Goal: Information Seeking & Learning: Learn about a topic

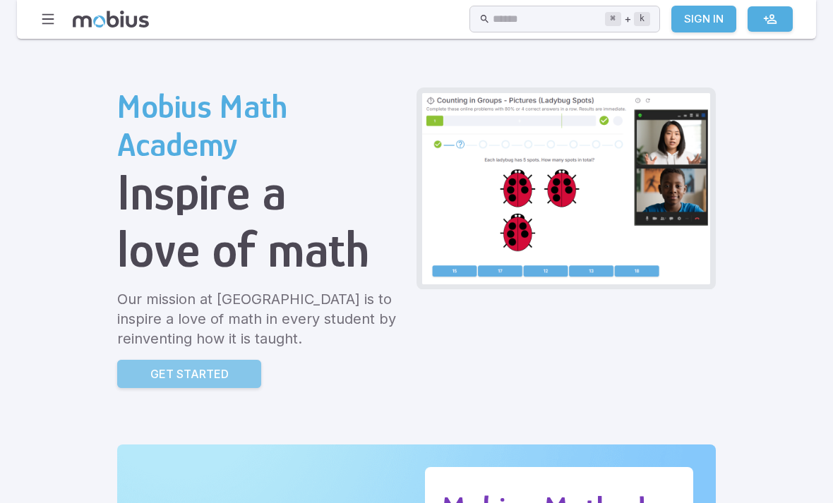
scroll to position [28, 0]
click at [150, 373] on p "Get Started" at bounding box center [189, 373] width 78 height 17
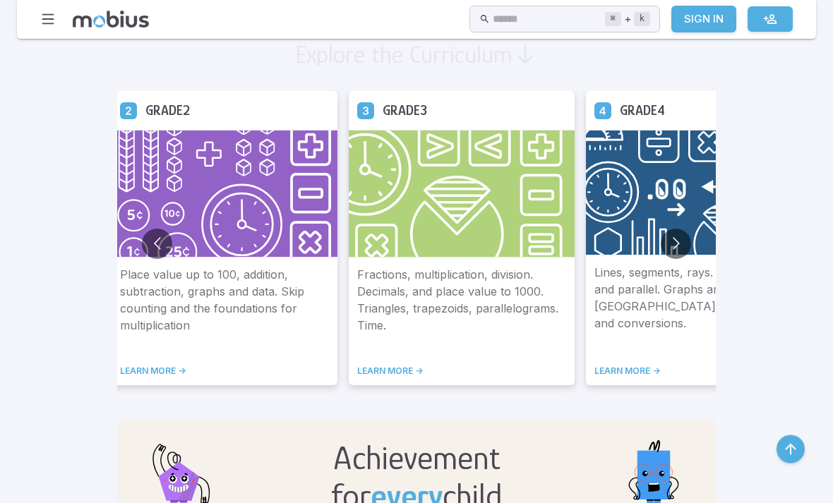
scroll to position [847, 0]
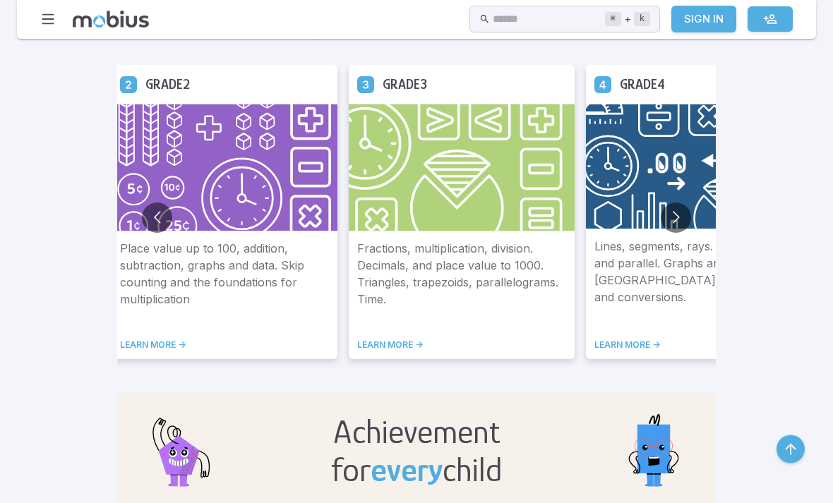
click at [661, 224] on button "Go to next slide" at bounding box center [676, 218] width 30 height 30
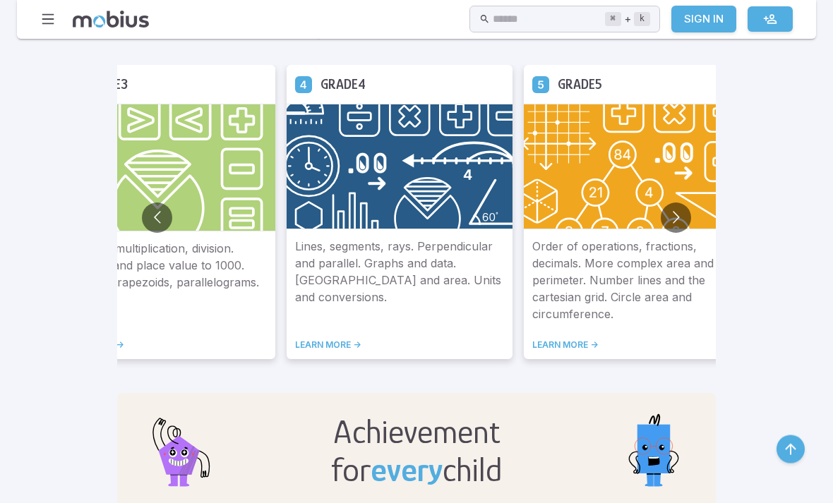
scroll to position [848, 0]
click at [661, 223] on button "Go to next slide" at bounding box center [676, 218] width 30 height 30
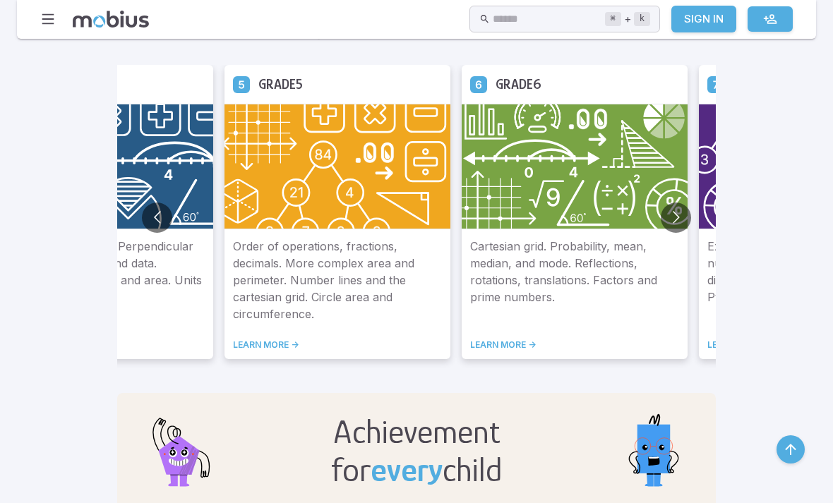
click at [470, 350] on link "LEARN MORE ->" at bounding box center [574, 345] width 209 height 11
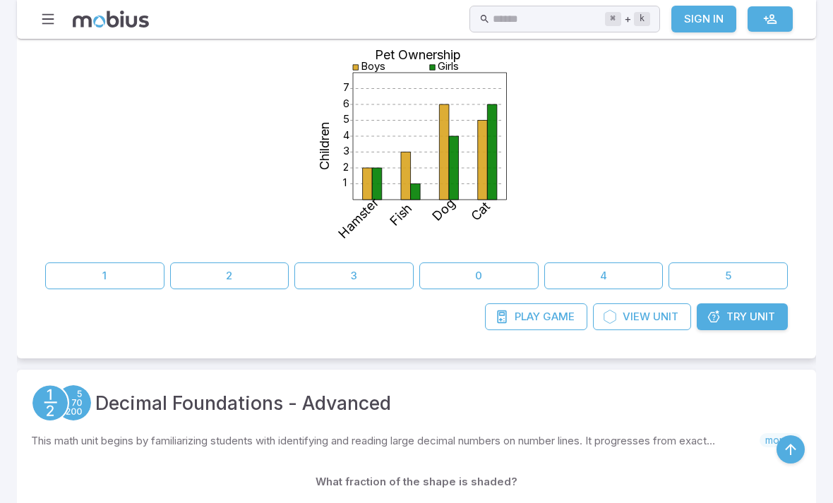
scroll to position [1225, 0]
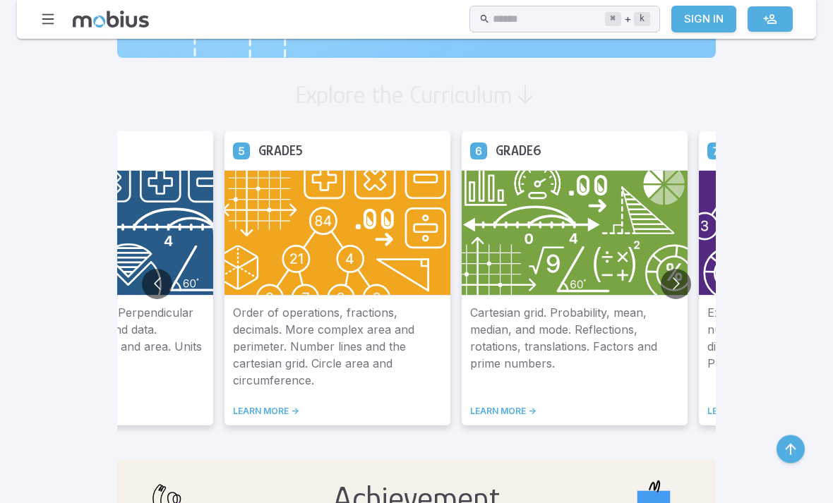
scroll to position [783, 0]
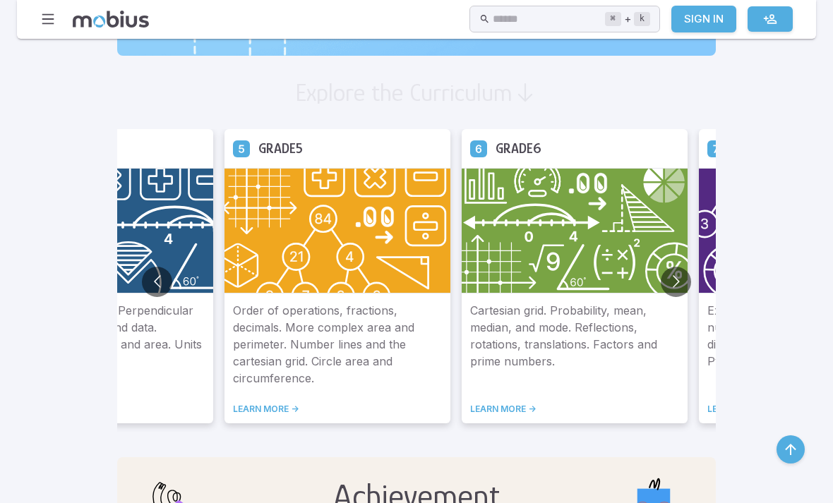
click at [470, 414] on link "LEARN MORE ->" at bounding box center [574, 409] width 209 height 11
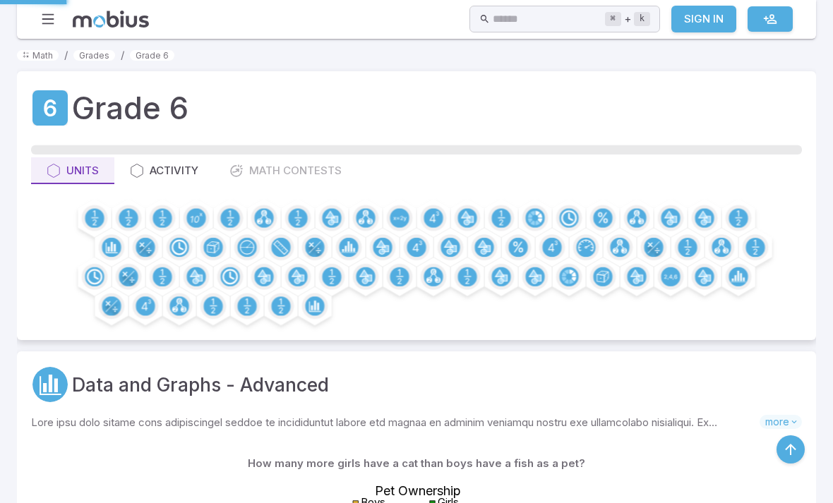
scroll to position [346, 0]
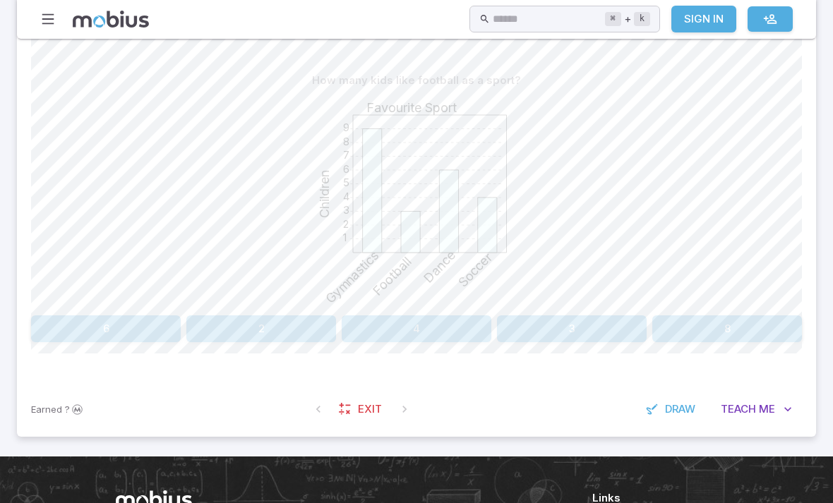
scroll to position [349, 0]
click at [565, 340] on button "3" at bounding box center [572, 329] width 150 height 27
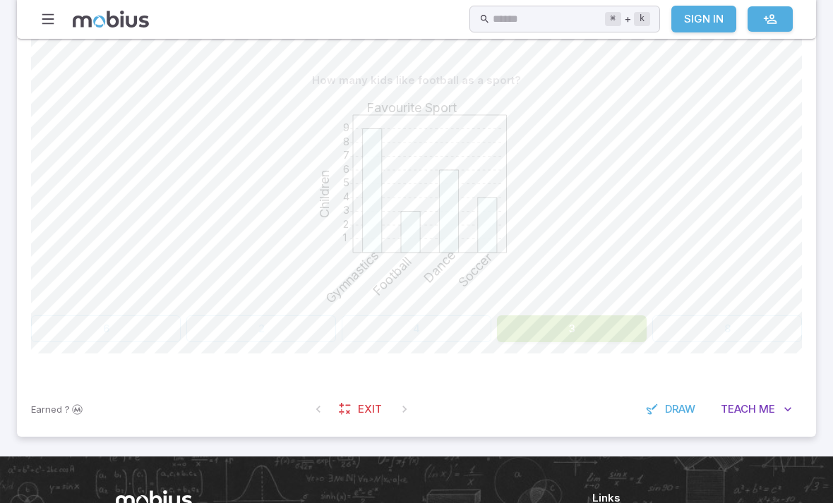
click at [560, 340] on button "3" at bounding box center [572, 329] width 150 height 27
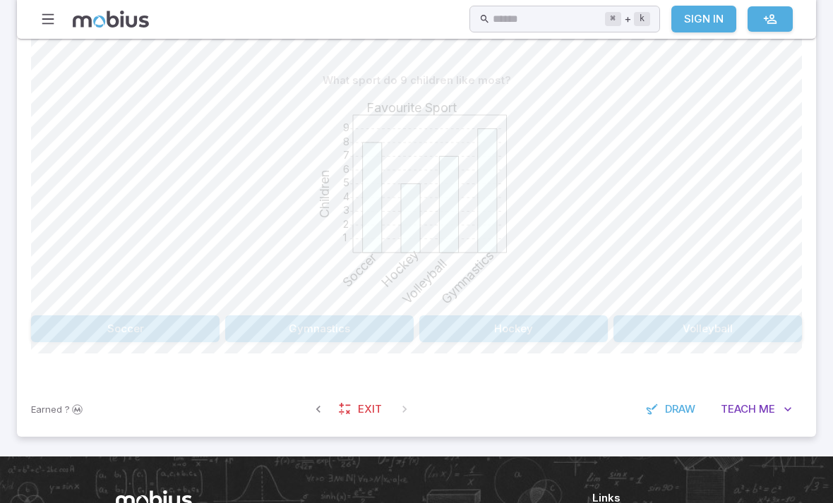
click at [337, 331] on button "Gymnastics" at bounding box center [319, 329] width 188 height 27
click at [563, 329] on button "[DATE]" at bounding box center [513, 329] width 188 height 27
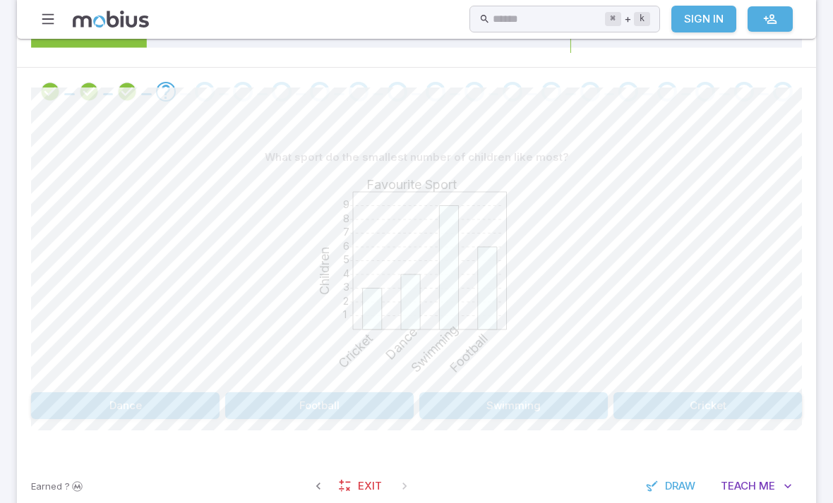
scroll to position [272, 0]
click at [705, 406] on button "Cricket" at bounding box center [707, 405] width 188 height 27
click at [486, 404] on button "Soccer" at bounding box center [416, 405] width 253 height 27
click at [128, 416] on button "8" at bounding box center [93, 405] width 124 height 27
click at [316, 412] on button "Fish" at bounding box center [222, 405] width 383 height 27
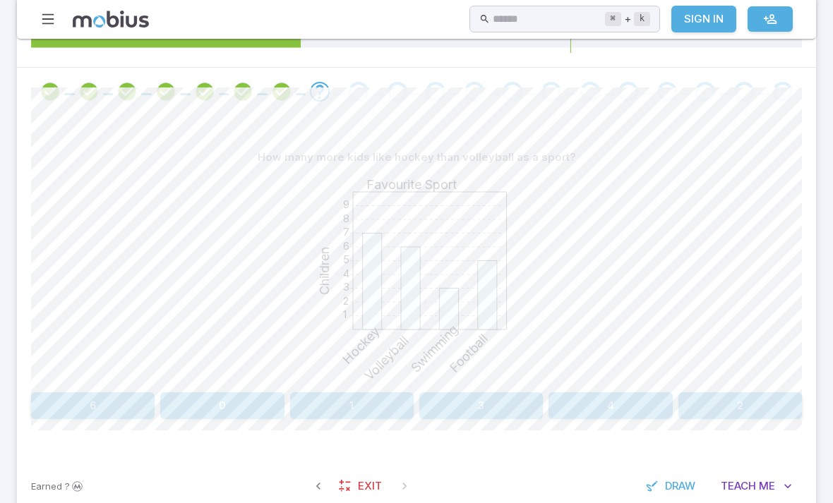
click at [308, 402] on button "1" at bounding box center [352, 405] width 124 height 27
click at [483, 414] on button "Football" at bounding box center [610, 405] width 383 height 27
click at [554, 414] on button "Soccer and Cricket" at bounding box center [572, 405] width 150 height 27
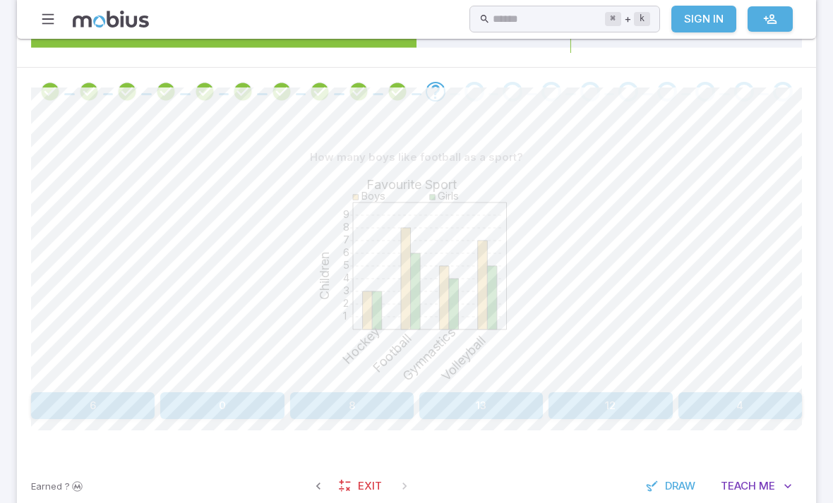
click at [356, 403] on button "8" at bounding box center [352, 405] width 124 height 27
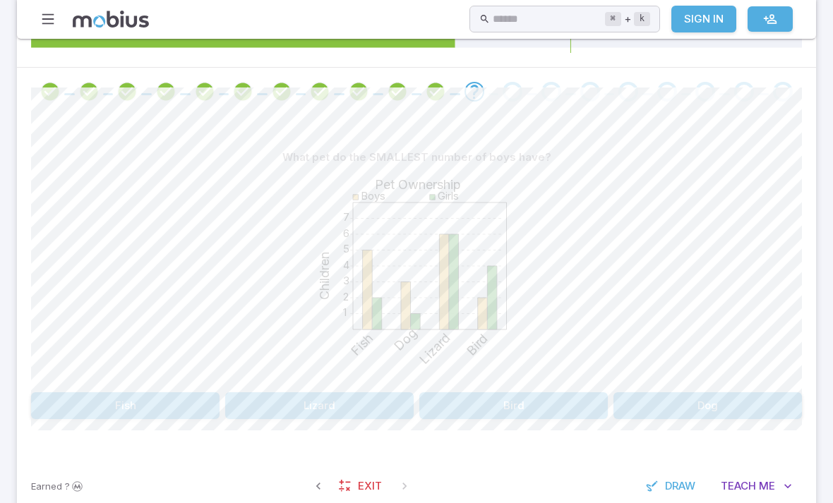
click at [468, 409] on button "Bird" at bounding box center [513, 405] width 188 height 27
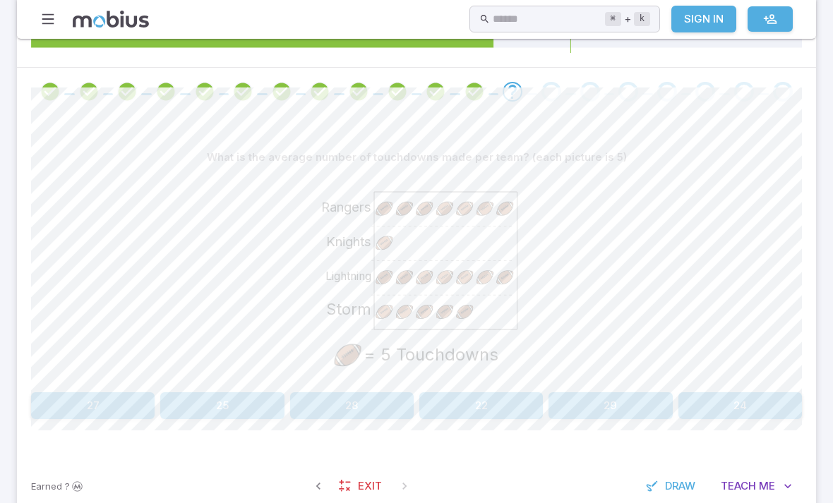
click at [194, 403] on button "25" at bounding box center [222, 405] width 124 height 27
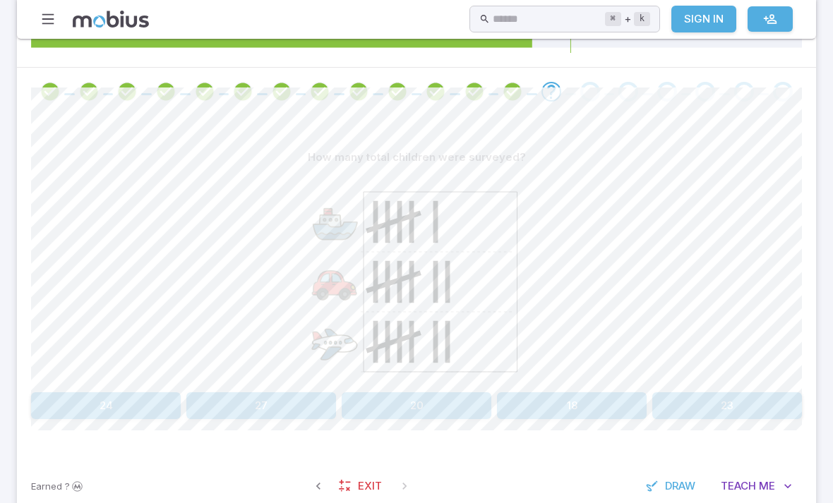
click at [366, 319] on icon at bounding box center [441, 282] width 154 height 180
click at [376, 325] on icon at bounding box center [376, 342] width 0 height 42
click at [397, 412] on button "20" at bounding box center [417, 405] width 150 height 27
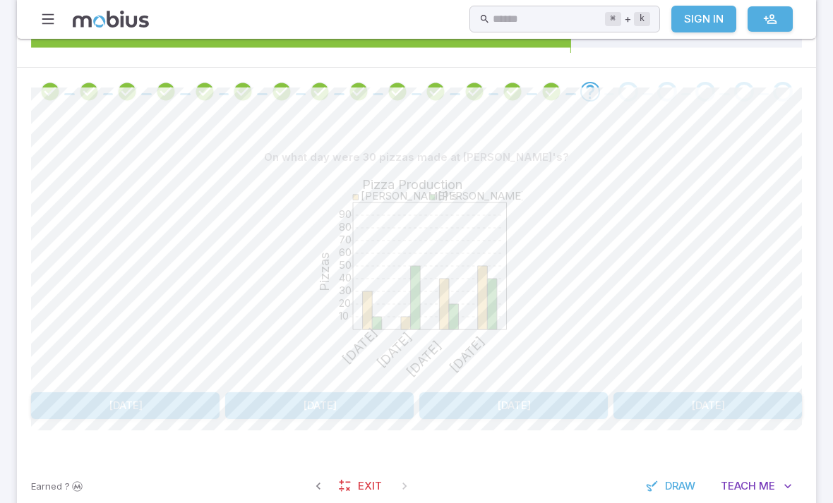
click at [293, 412] on button "[DATE]" at bounding box center [319, 405] width 188 height 27
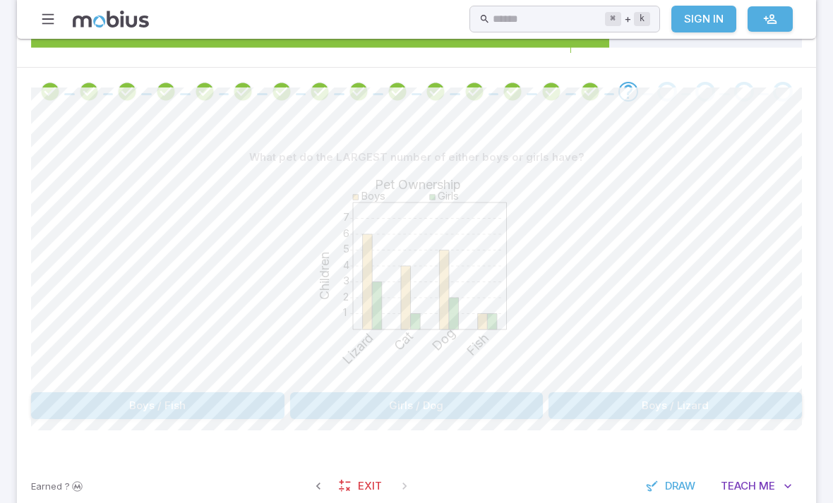
click at [609, 417] on button "Boys / Lizard" at bounding box center [674, 405] width 253 height 27
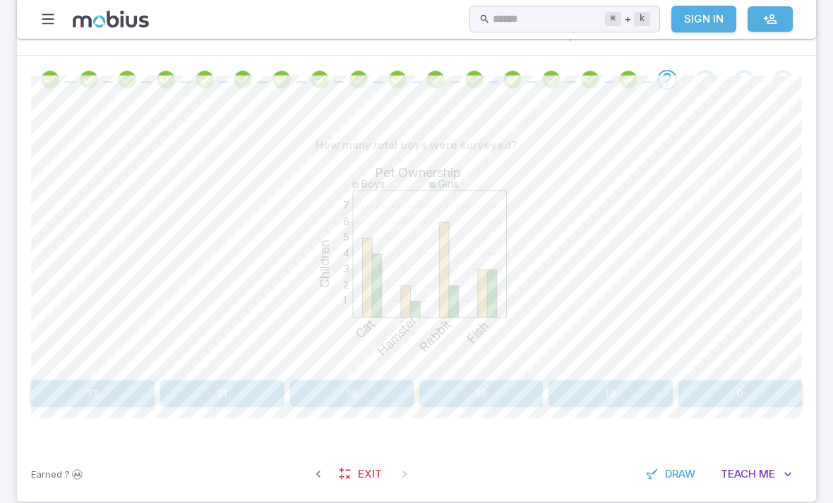
scroll to position [282, 0]
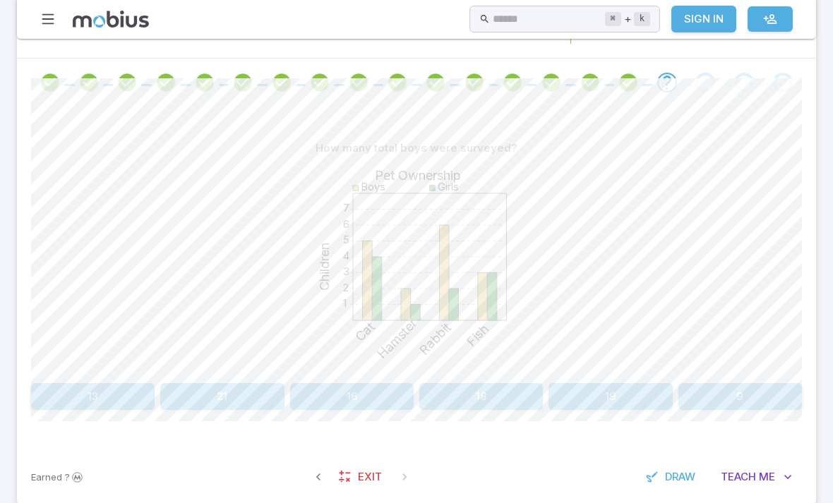
click at [329, 392] on button "16" at bounding box center [352, 396] width 124 height 27
click at [98, 388] on button "9" at bounding box center [93, 396] width 124 height 27
click at [176, 395] on button "Girls / Swimming" at bounding box center [222, 396] width 383 height 27
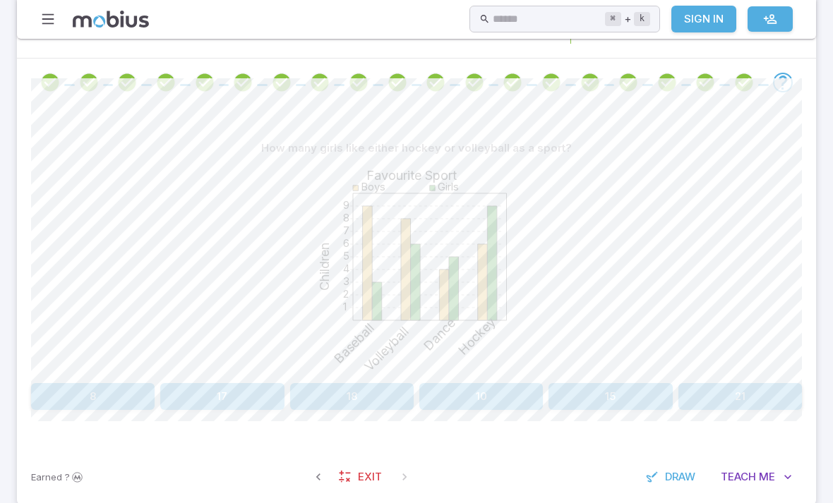
click at [587, 388] on button "15" at bounding box center [610, 396] width 124 height 27
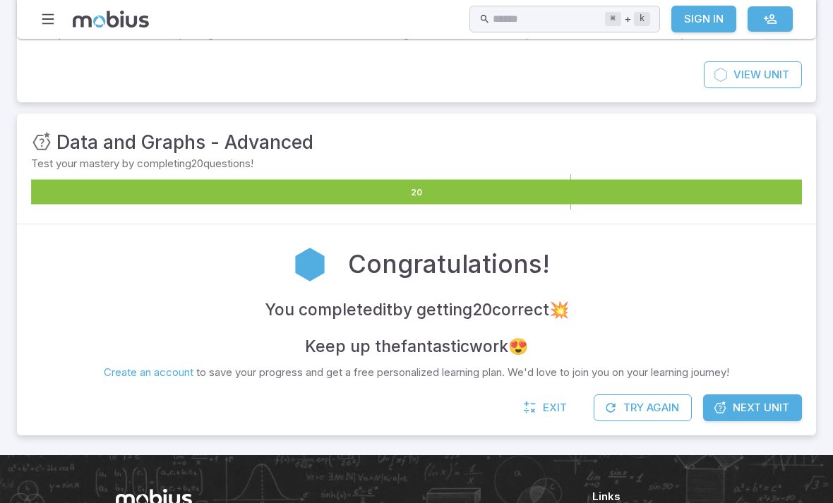
scroll to position [0, 0]
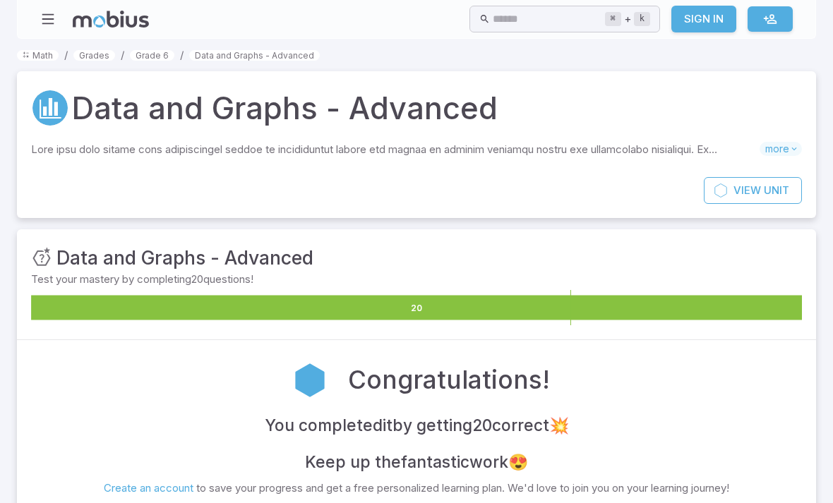
click at [261, 53] on link "Data and Graphs - Advanced" at bounding box center [254, 55] width 131 height 11
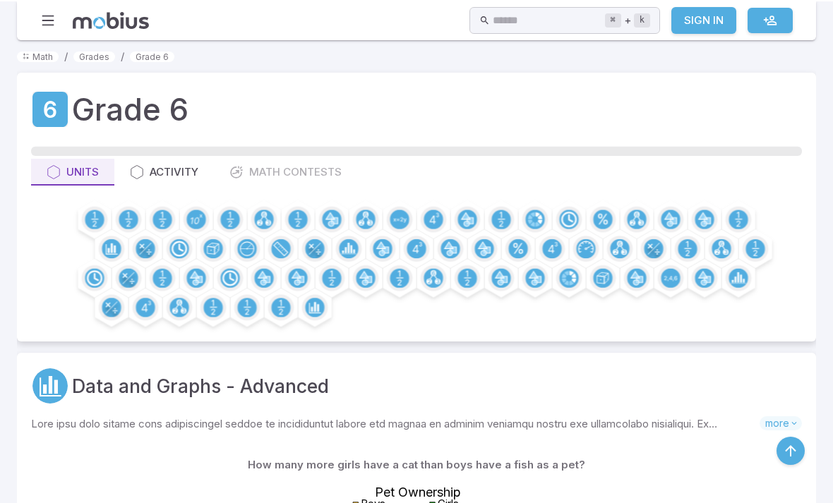
scroll to position [391, 0]
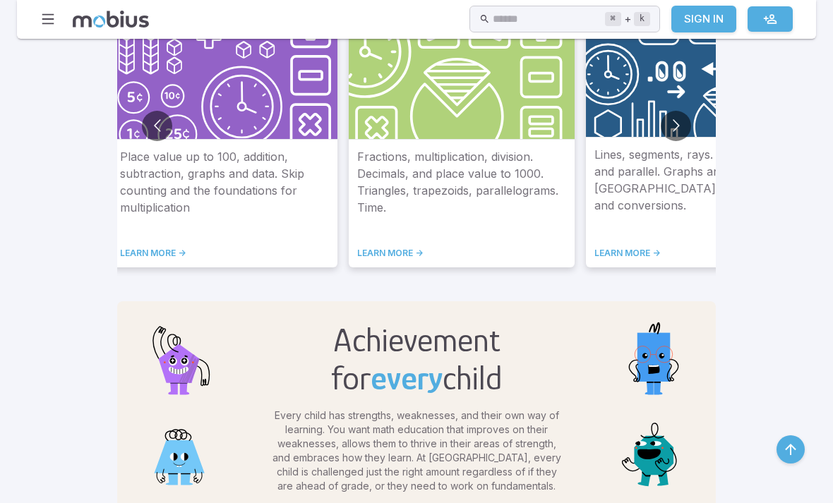
scroll to position [890, 0]
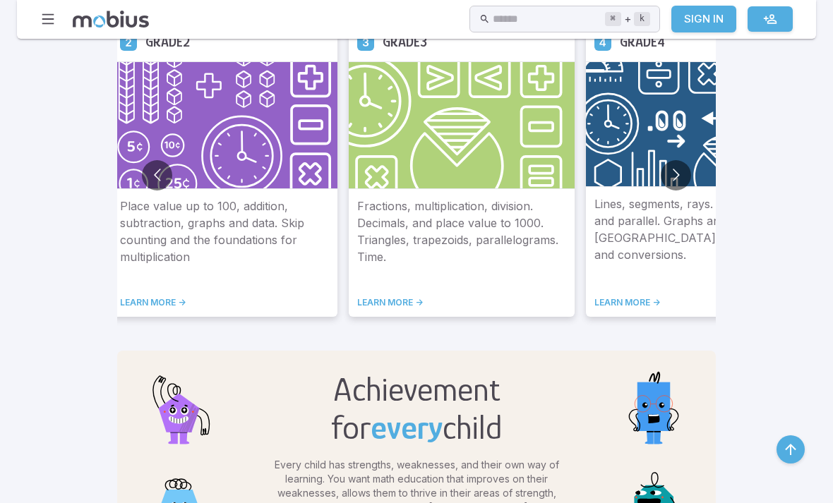
click at [661, 174] on button "Go to next slide" at bounding box center [676, 175] width 30 height 30
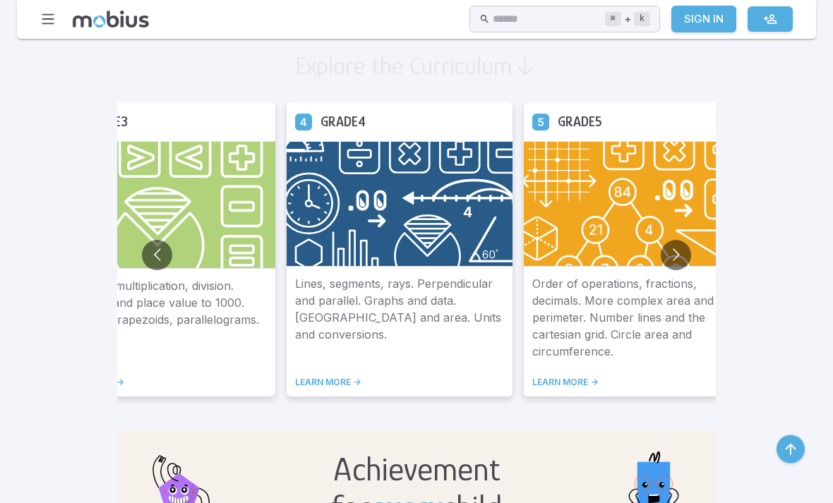
scroll to position [807, 0]
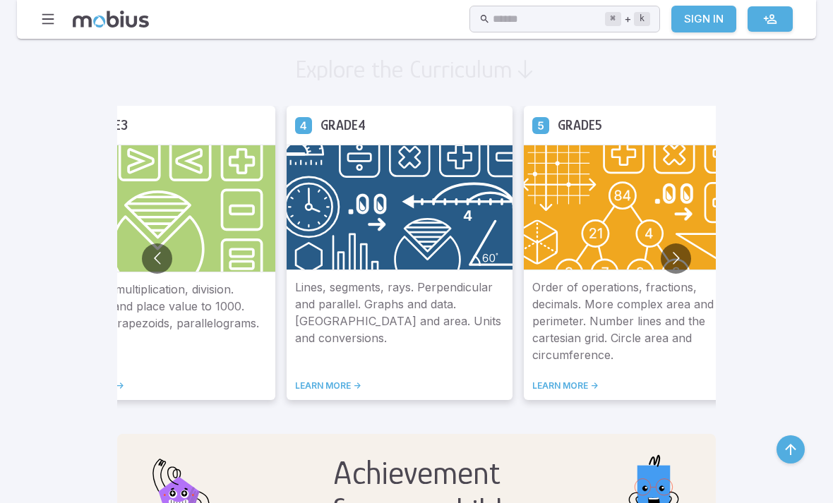
click at [661, 251] on button "Go to next slide" at bounding box center [676, 259] width 30 height 30
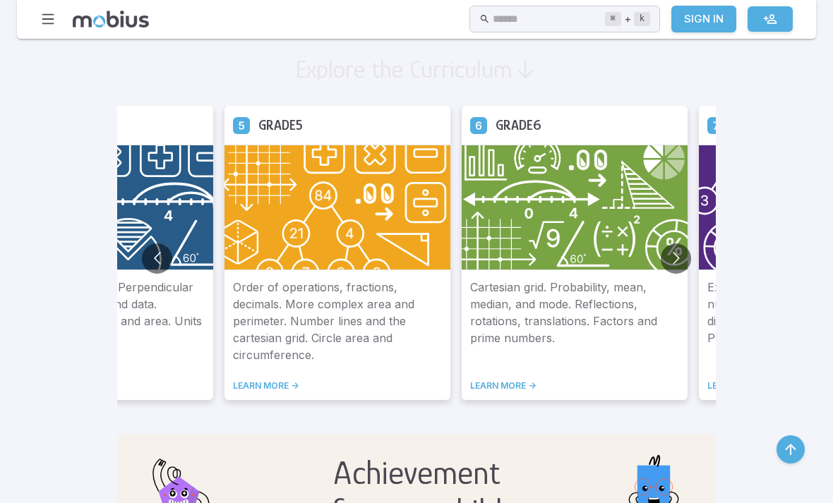
click at [470, 388] on link "LEARN MORE ->" at bounding box center [574, 385] width 209 height 11
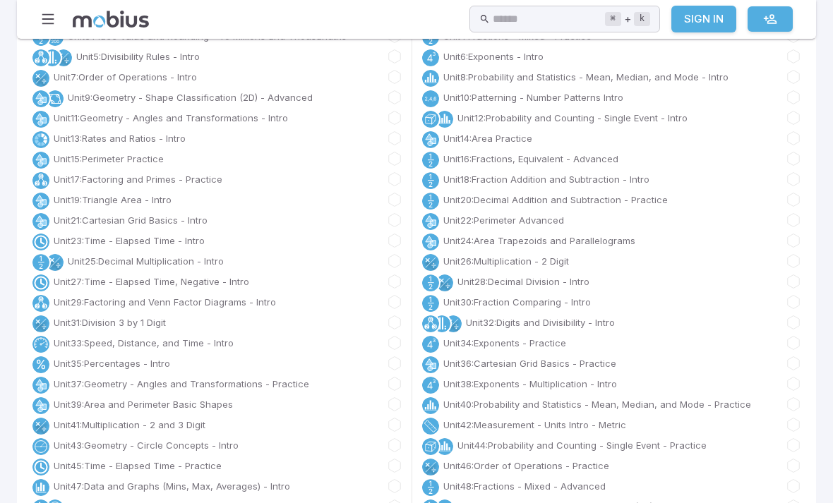
scroll to position [186, 0]
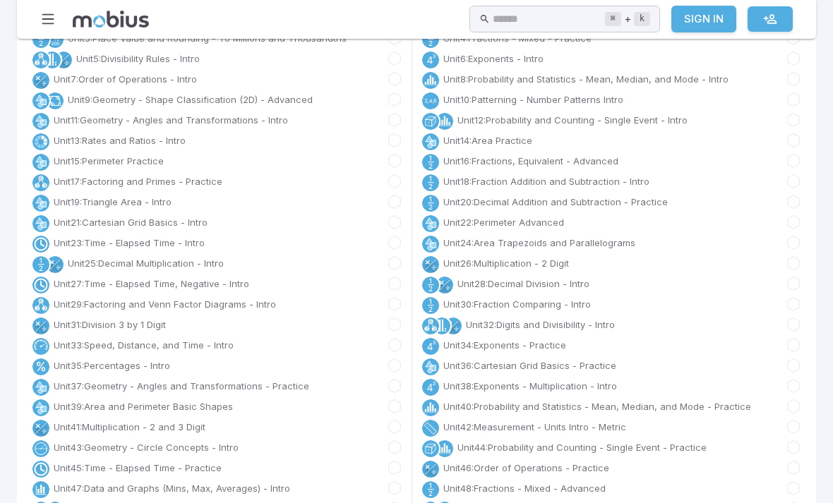
click at [91, 380] on link "Unit 37 : Geometry - Angles and Transformations - Practice" at bounding box center [182, 386] width 256 height 14
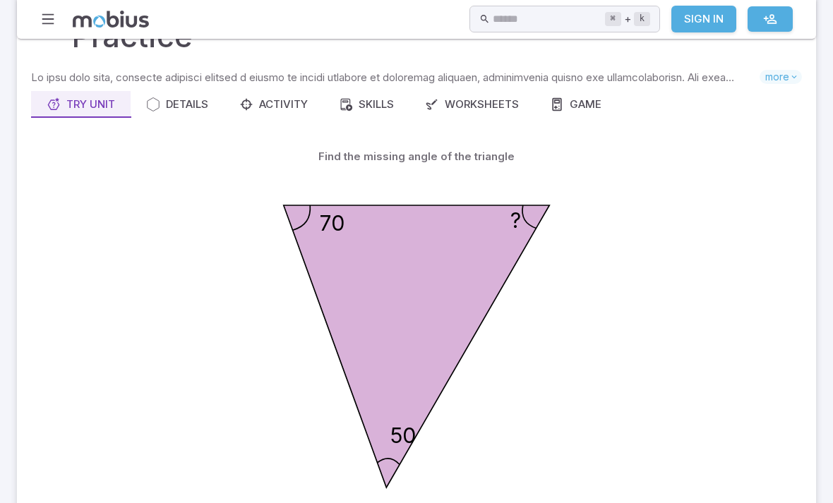
scroll to position [114, 0]
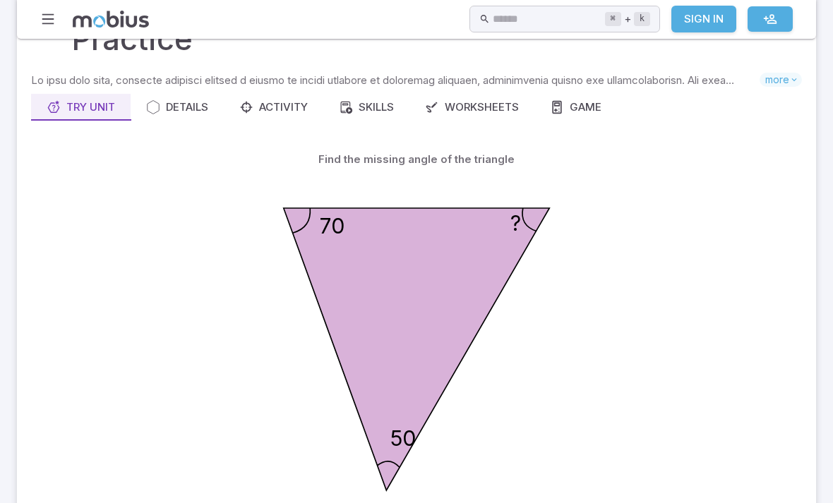
click at [268, 115] on button "Activity" at bounding box center [274, 107] width 100 height 27
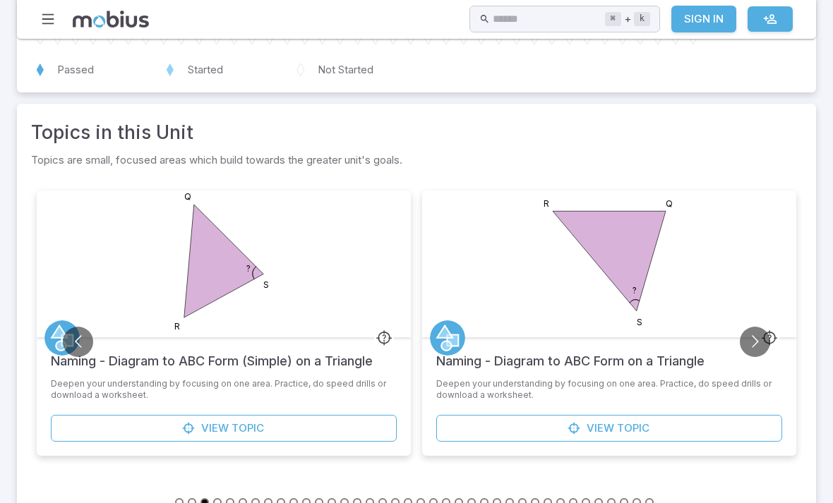
scroll to position [217, 0]
click at [172, 424] on link "View Topic" at bounding box center [224, 428] width 346 height 27
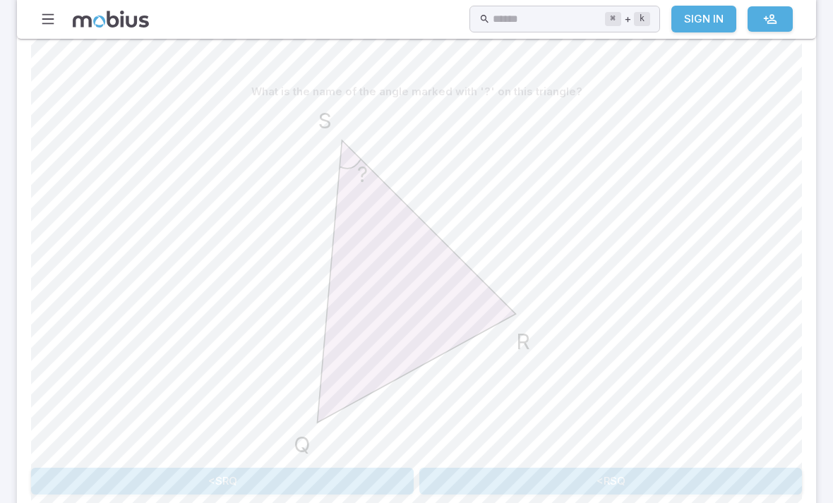
scroll to position [366, 0]
click at [469, 483] on button "<RSQ" at bounding box center [610, 485] width 383 height 27
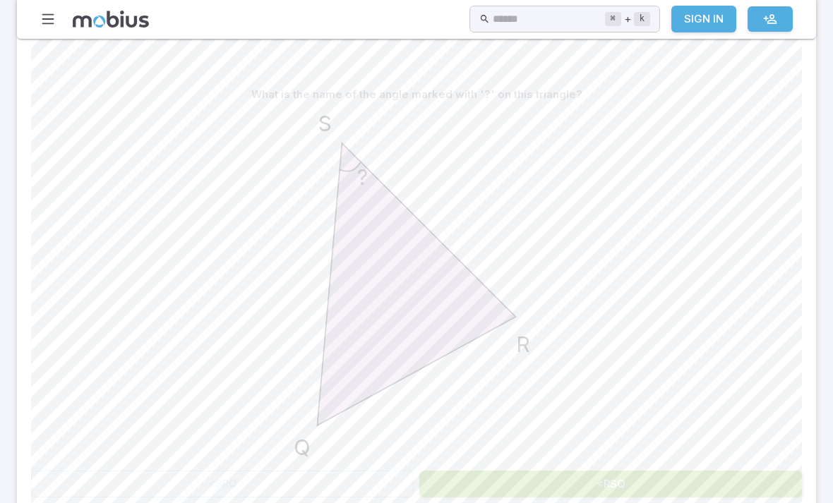
scroll to position [367, 0]
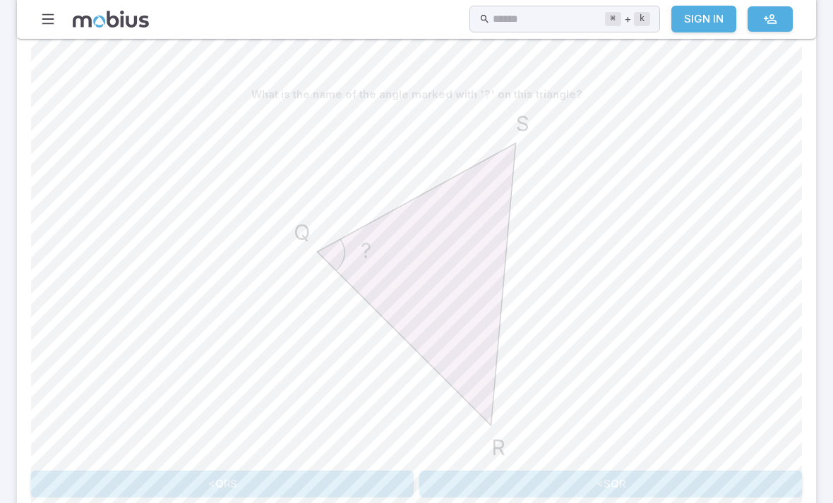
click at [503, 493] on button "<SQR" at bounding box center [610, 484] width 383 height 27
